Goal: Communication & Community: Connect with others

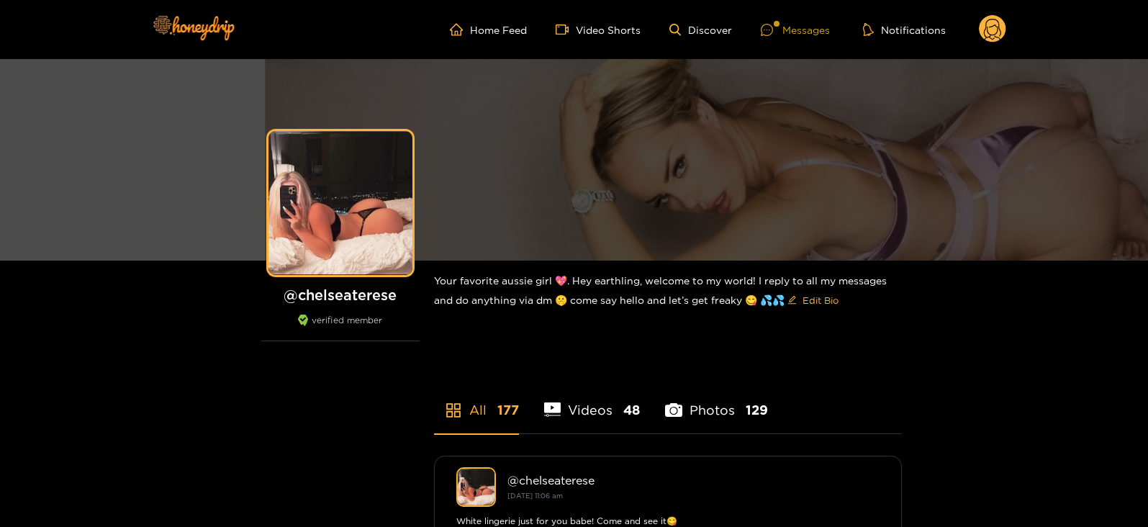
click at [807, 28] on div "Messages" at bounding box center [795, 30] width 69 height 17
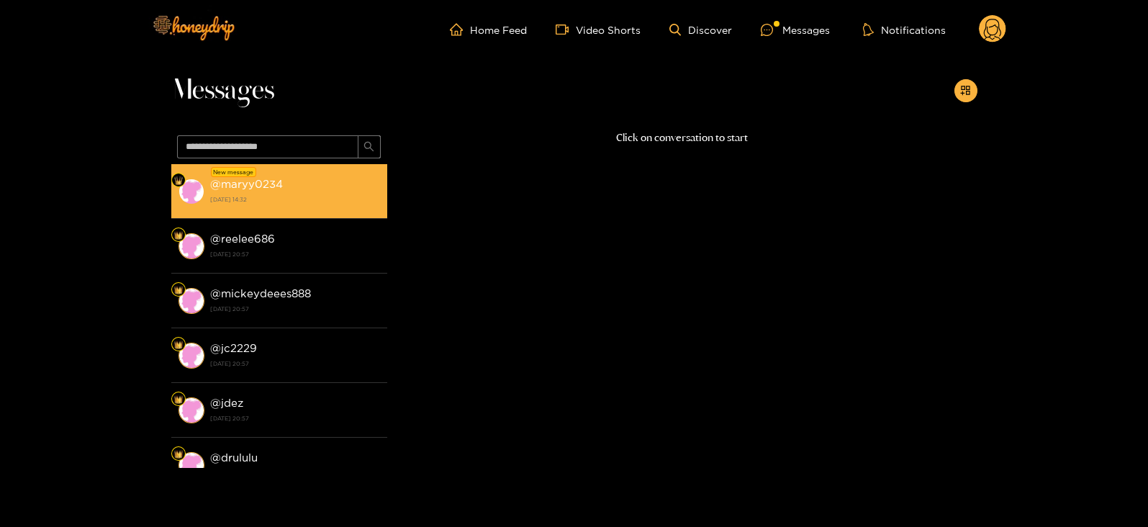
click at [297, 199] on strong "3 October 2025 14:32" at bounding box center [295, 199] width 170 height 13
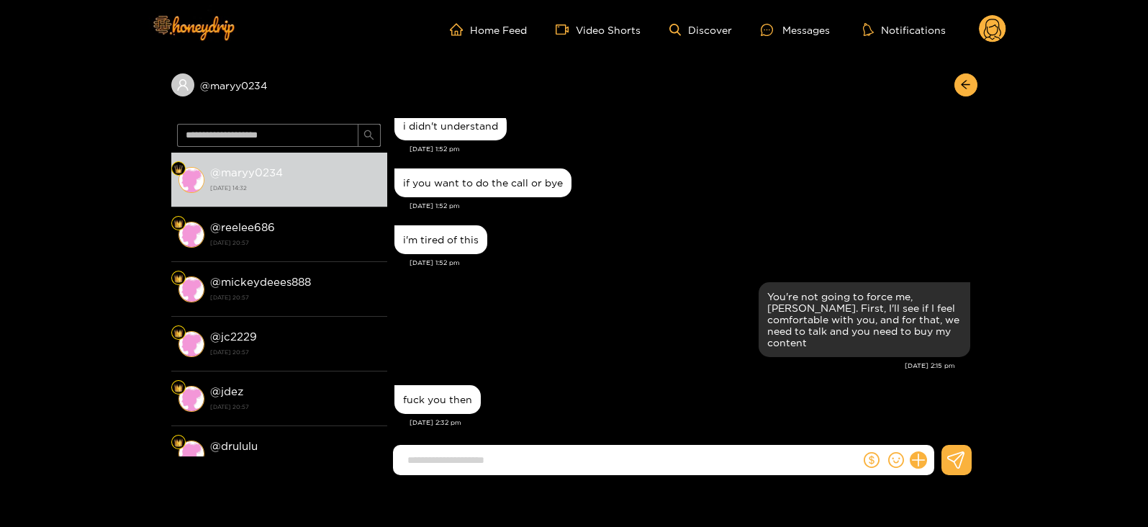
click at [983, 23] on circle at bounding box center [992, 28] width 27 height 27
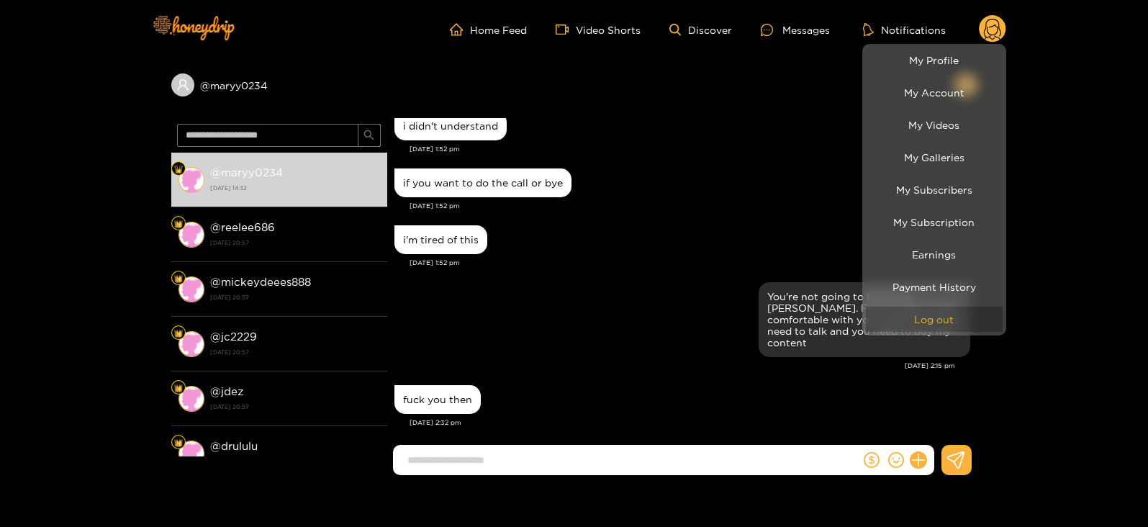
click at [917, 317] on button "Log out" at bounding box center [934, 319] width 137 height 25
